Goal: Use online tool/utility: Utilize a website feature to perform a specific function

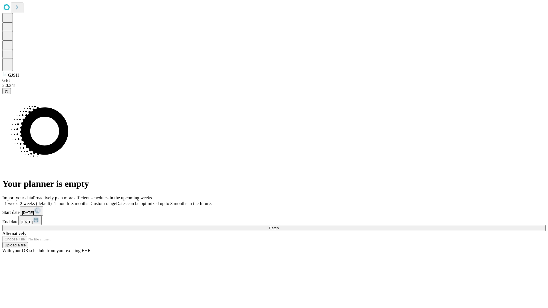
click at [278, 226] on span "Fetch" at bounding box center [273, 228] width 9 height 4
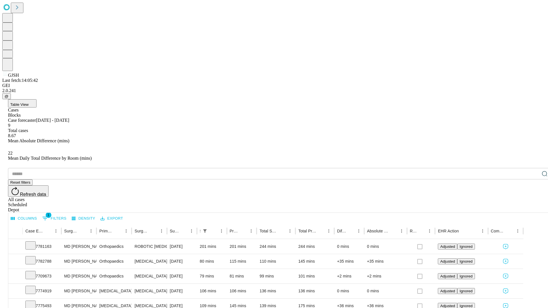
click at [29, 102] on span "Table View" at bounding box center [19, 104] width 18 height 4
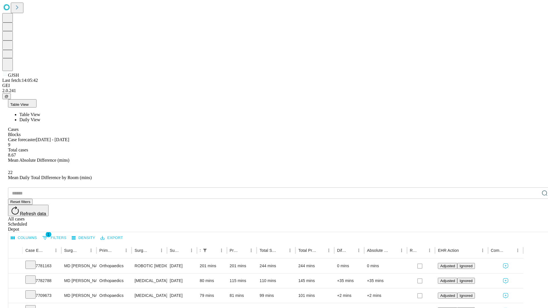
click at [40, 117] on span "Daily View" at bounding box center [29, 119] width 21 height 5
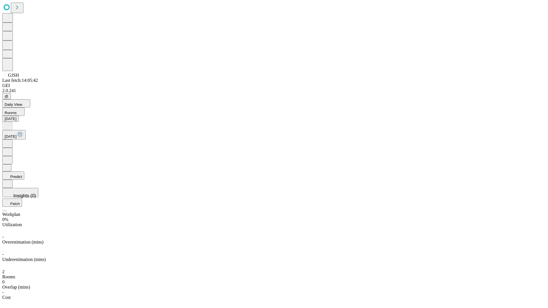
click at [24, 171] on button "Predict" at bounding box center [13, 175] width 22 height 8
